Goal: Information Seeking & Learning: Learn about a topic

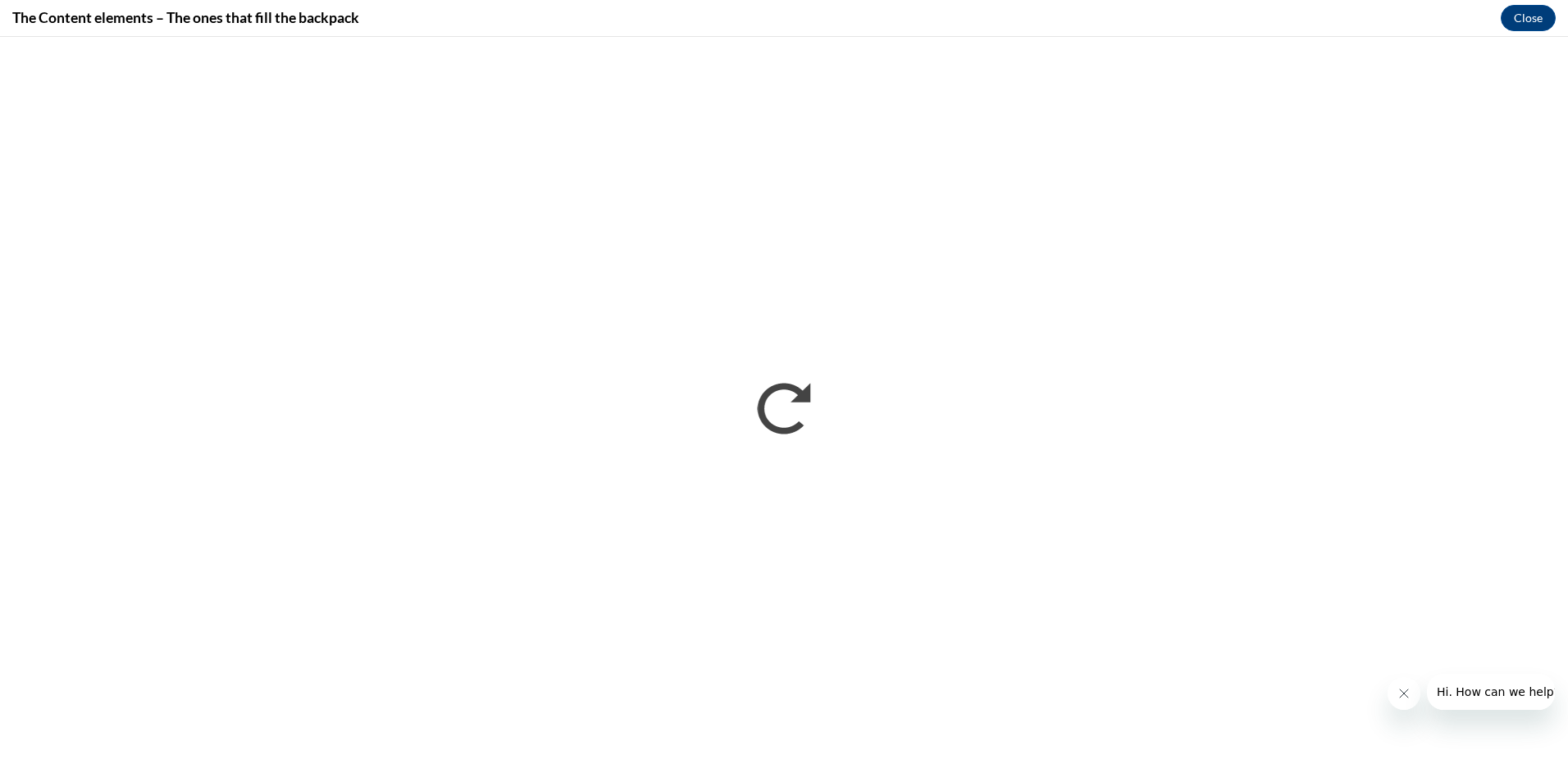
scroll to position [1066, 0]
